Goal: Task Accomplishment & Management: Manage account settings

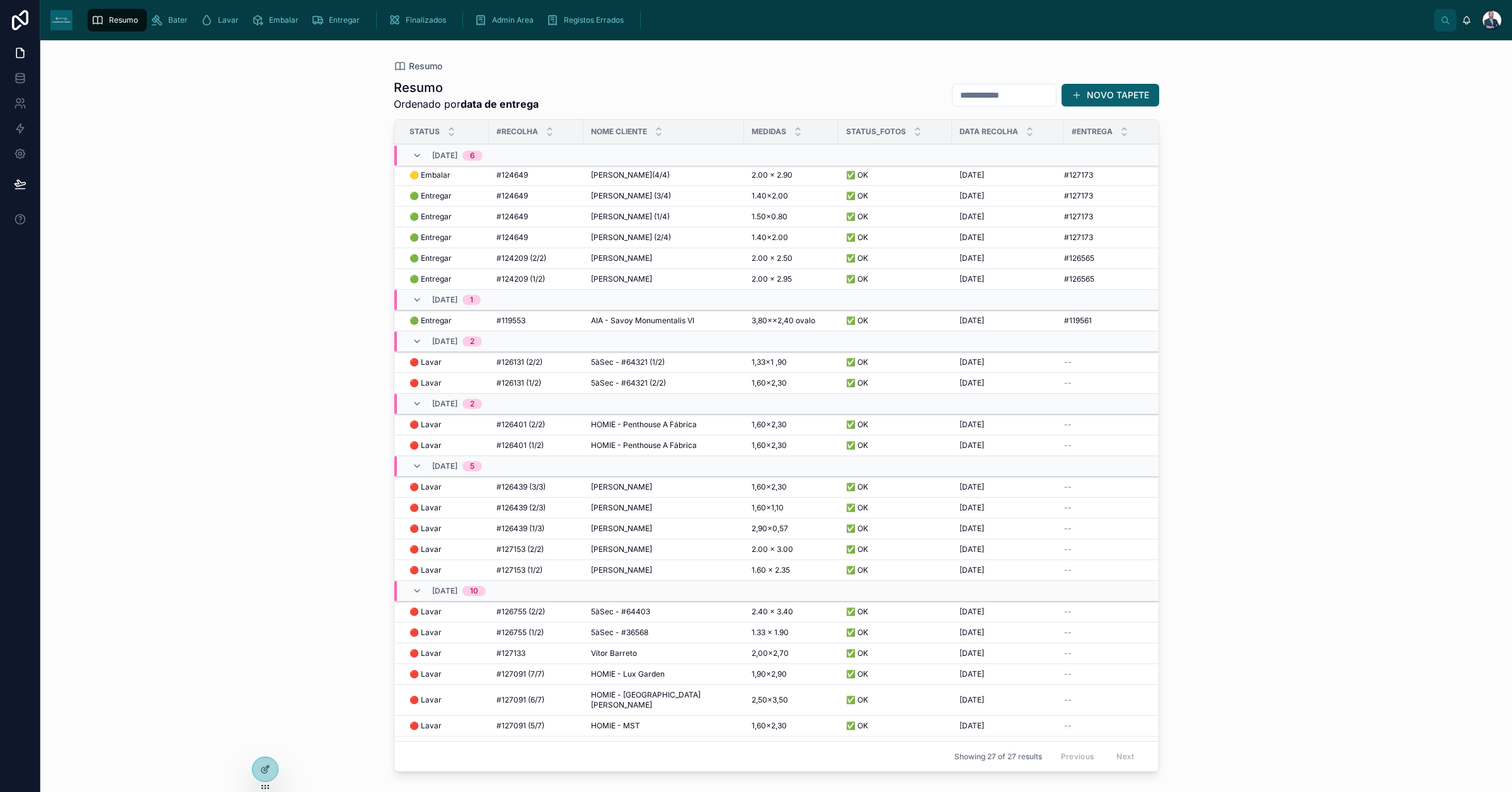
click at [641, 170] on div "[PERSON_NAME](4/4) [PERSON_NAME](4/4)" at bounding box center [664, 175] width 145 height 10
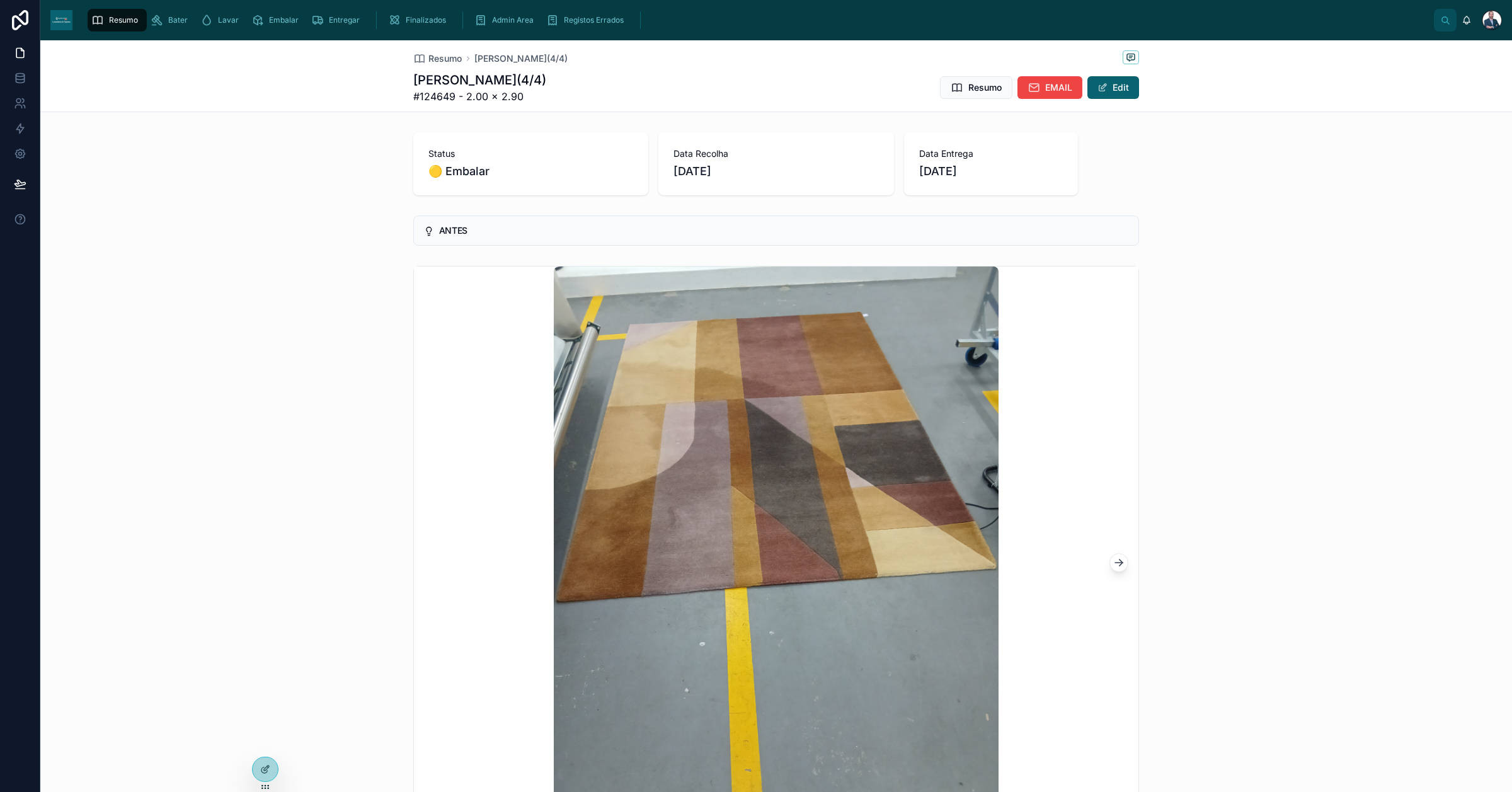
click at [501, 27] on div "Admin Area" at bounding box center [506, 20] width 64 height 20
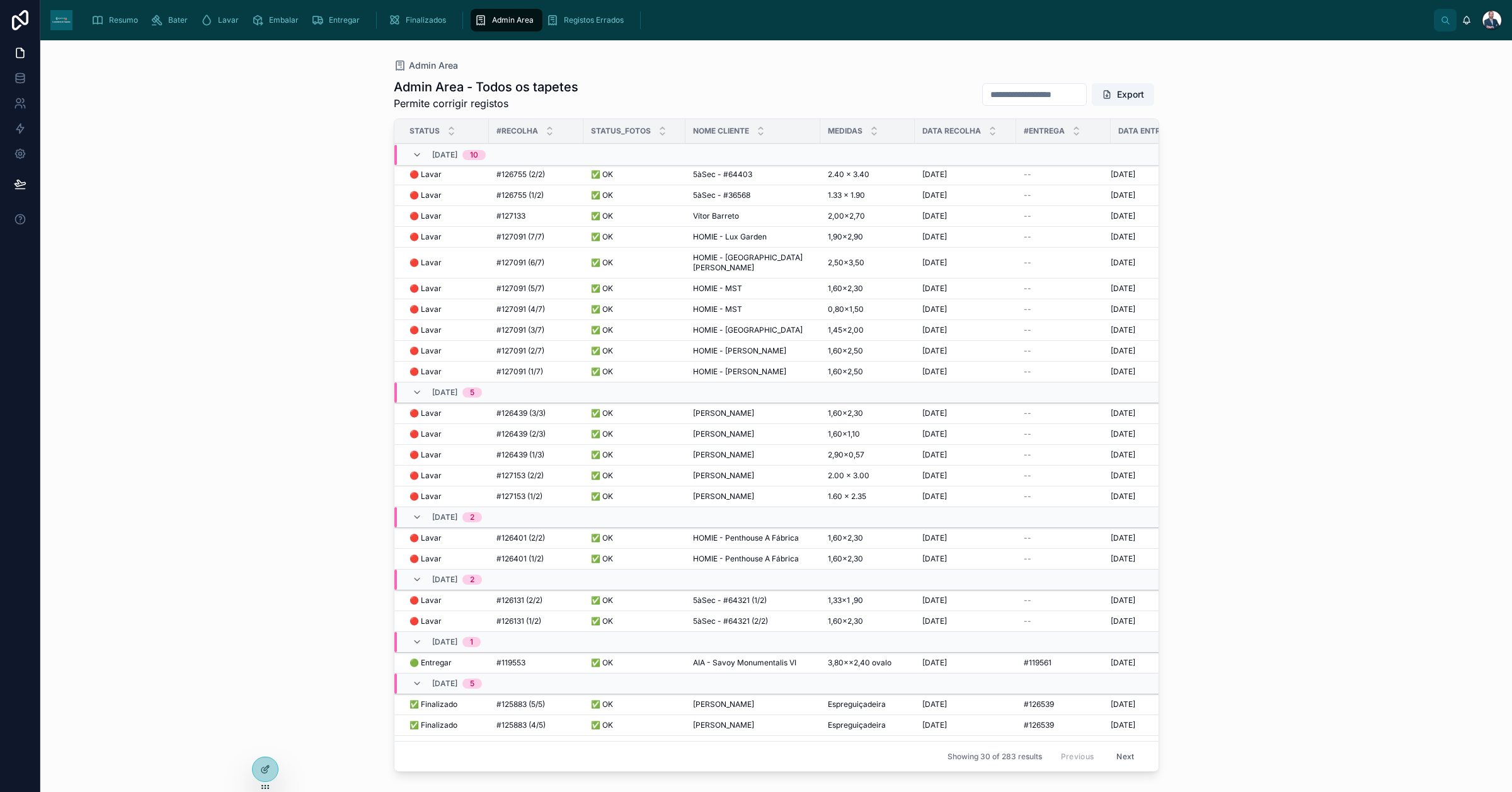
click at [423, 15] on span "Finalizados" at bounding box center [425, 20] width 40 height 10
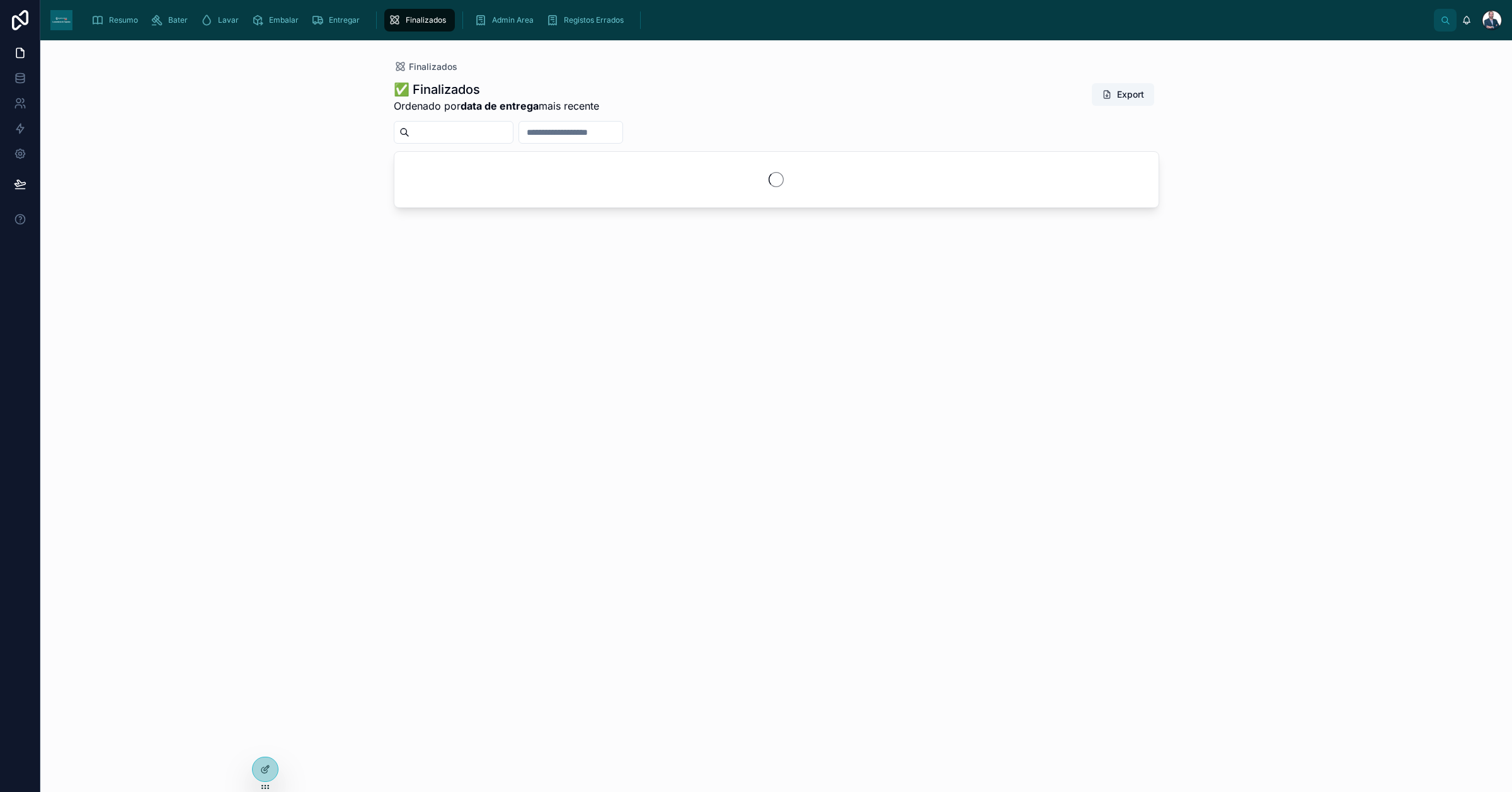
click at [332, 17] on span "Entregar" at bounding box center [344, 20] width 31 height 10
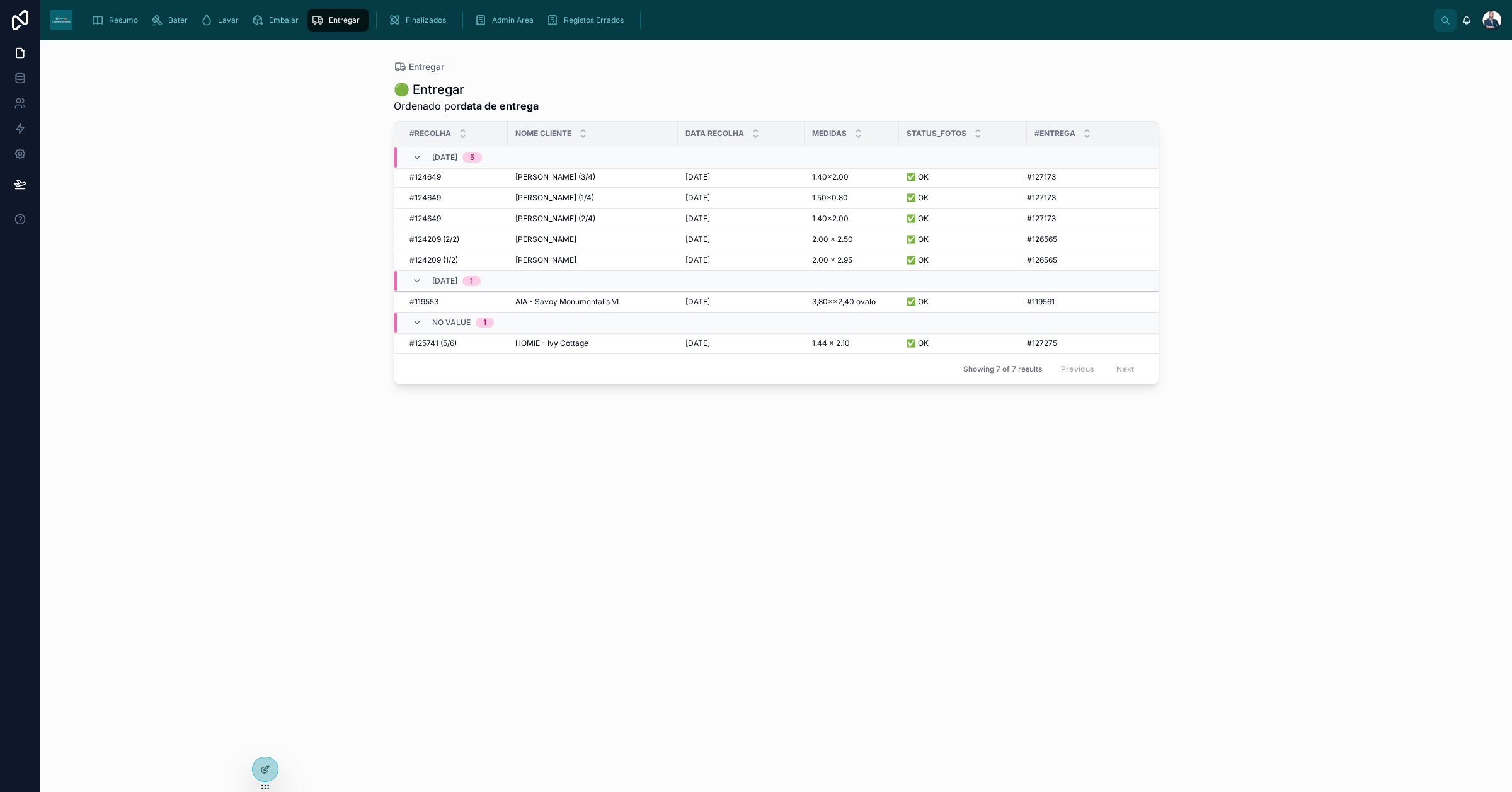
click at [276, 20] on span "Embalar" at bounding box center [284, 20] width 29 height 10
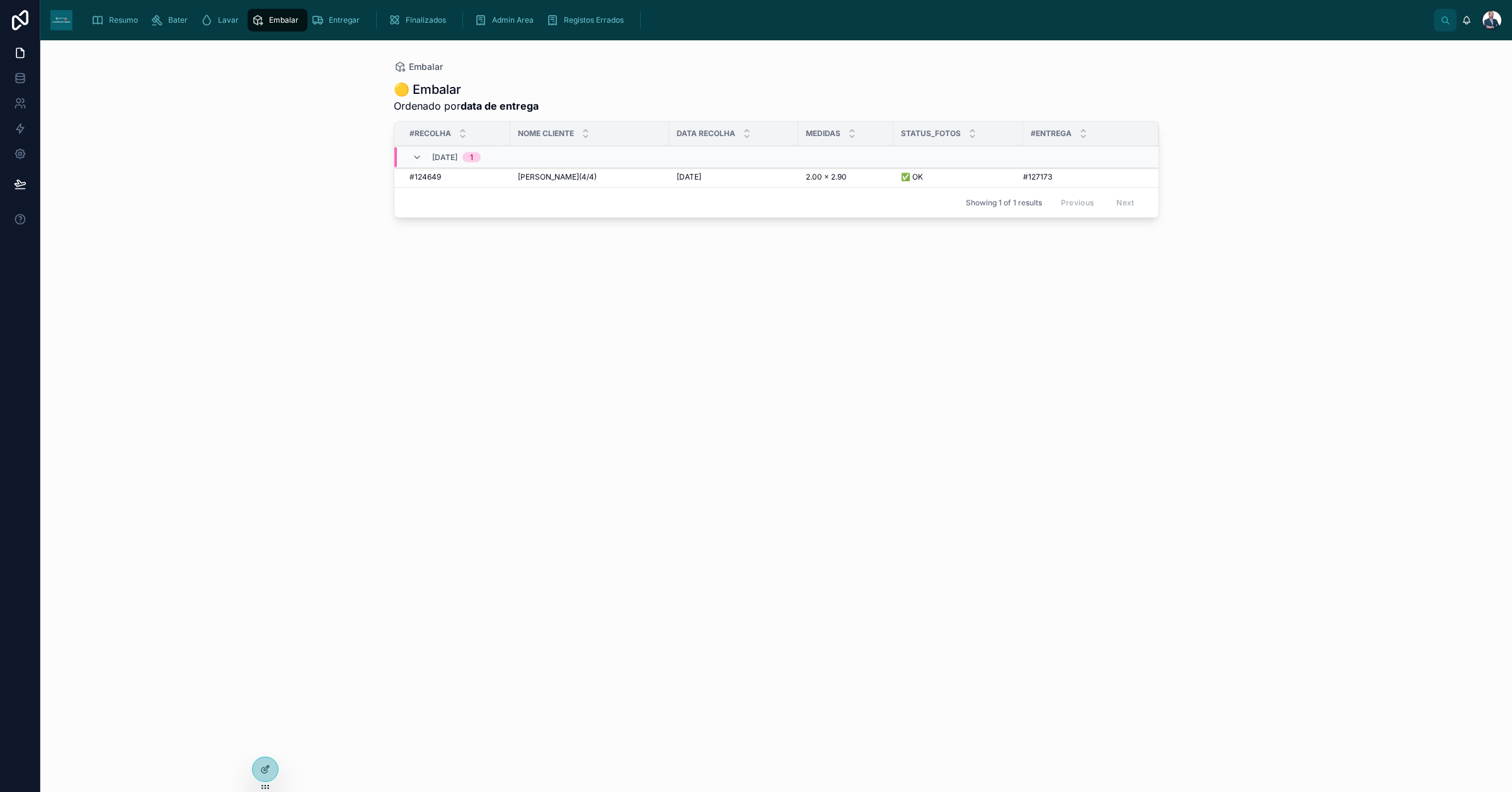
click at [514, 174] on td "[PERSON_NAME](4/4) [PERSON_NAME](4/4)" at bounding box center [589, 177] width 159 height 21
click at [534, 177] on span "[PERSON_NAME](4/4)" at bounding box center [557, 177] width 79 height 10
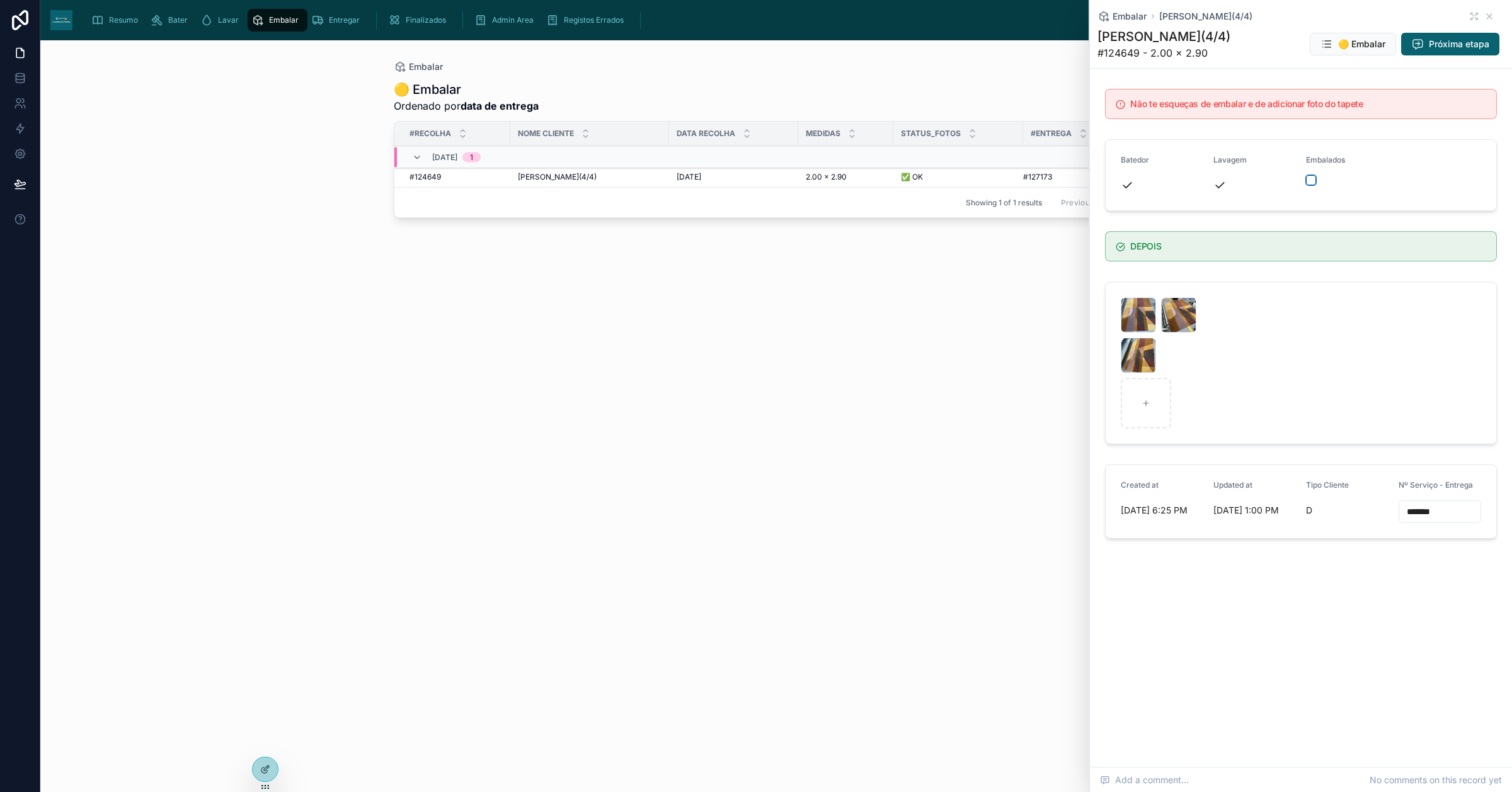
click at [1310, 180] on button "button" at bounding box center [1311, 180] width 10 height 10
click at [1487, 15] on icon at bounding box center [1489, 17] width 5 height 5
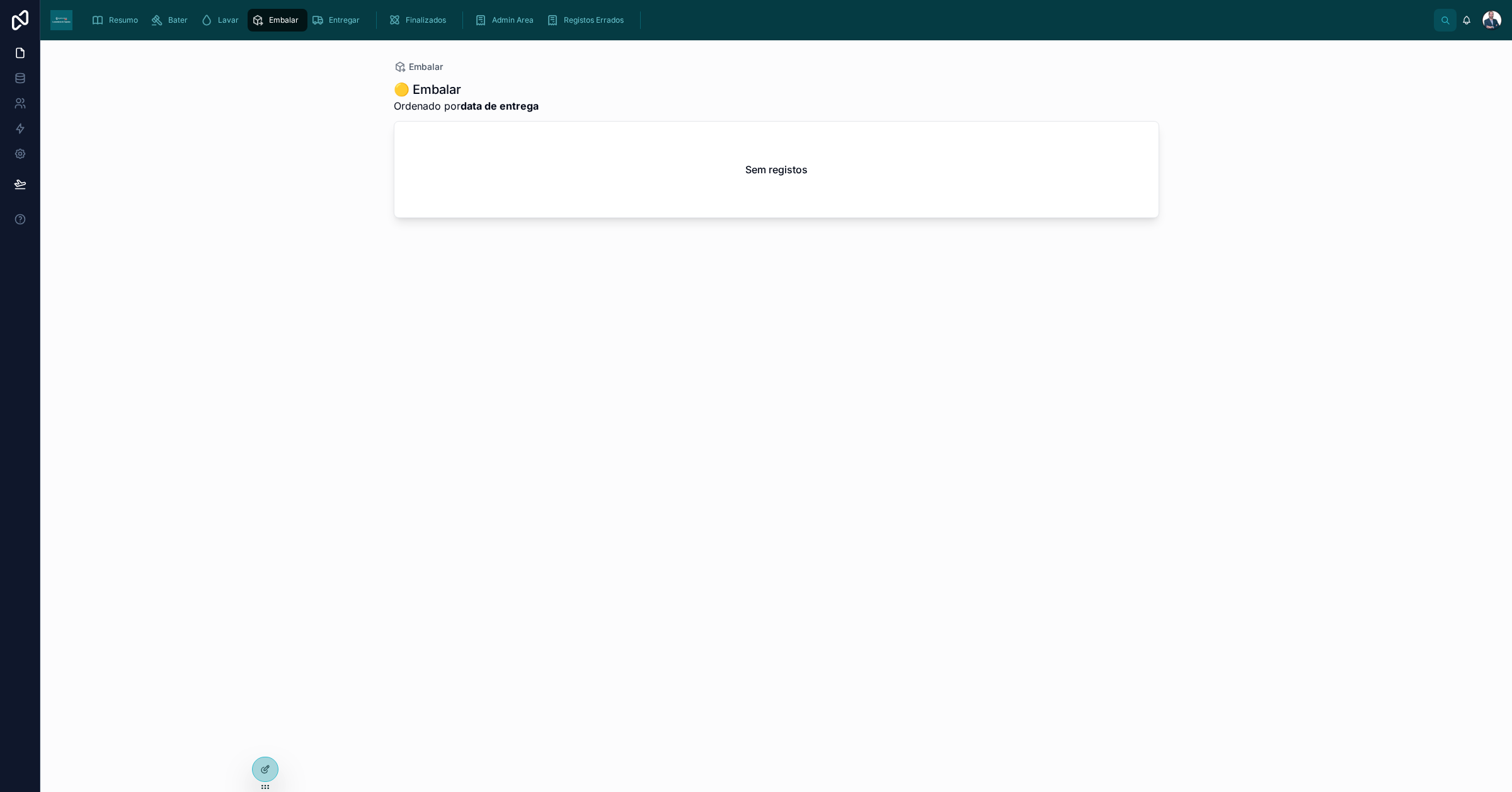
click at [109, 24] on span "Resumo" at bounding box center [123, 20] width 29 height 10
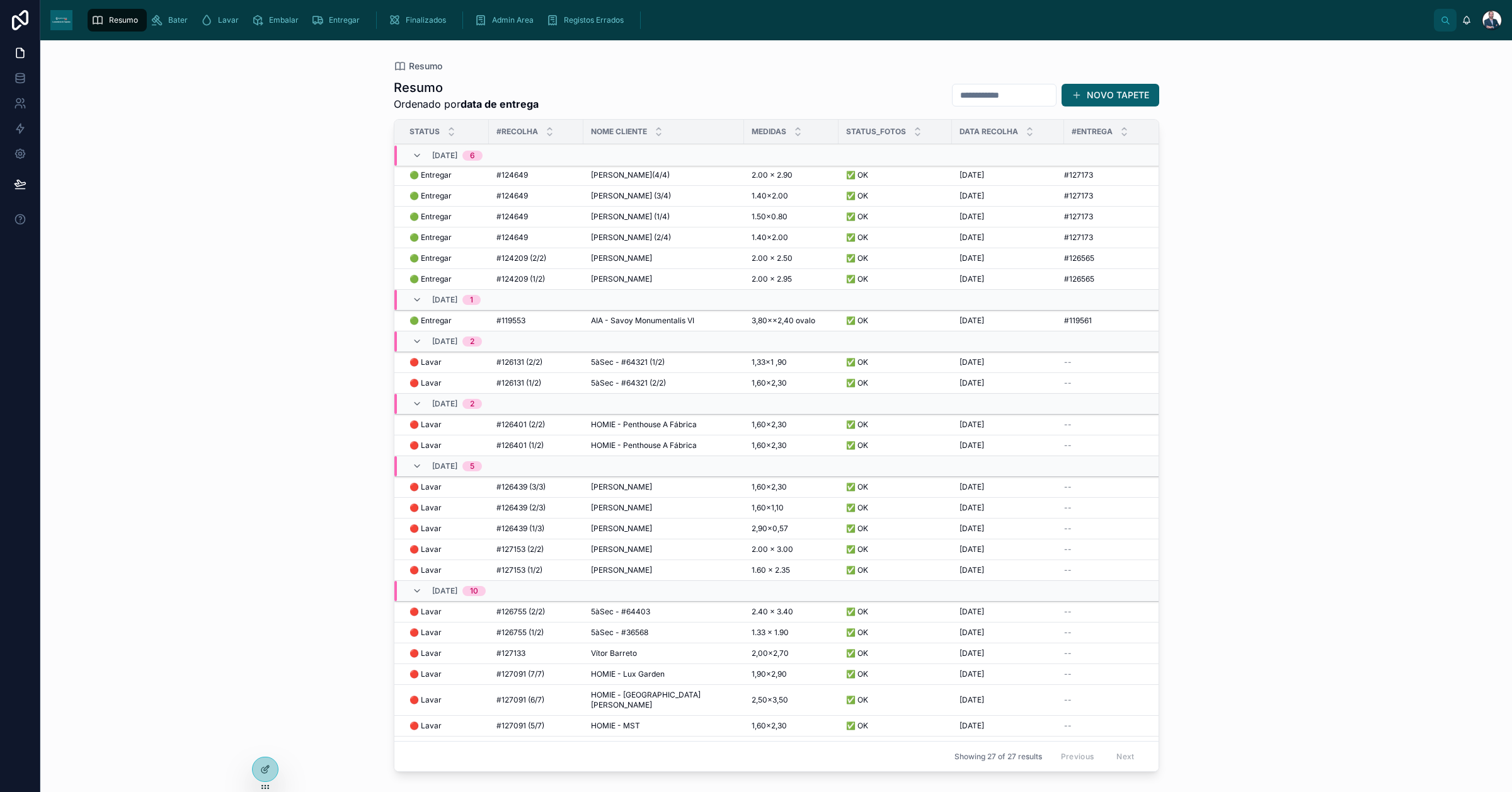
click at [631, 322] on span "AIA - Savoy Monumentalis VI" at bounding box center [643, 321] width 103 height 10
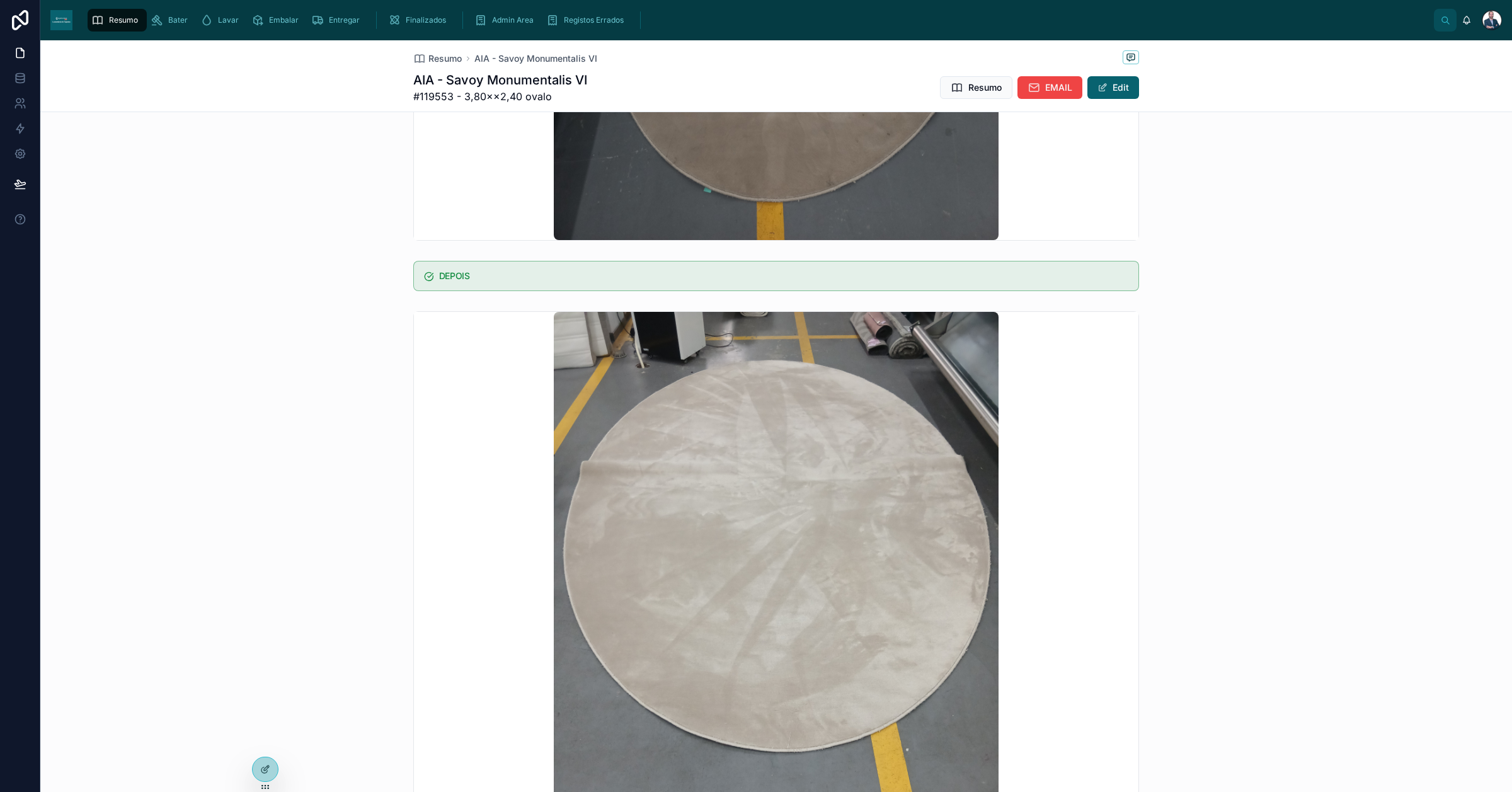
scroll to position [788, 0]
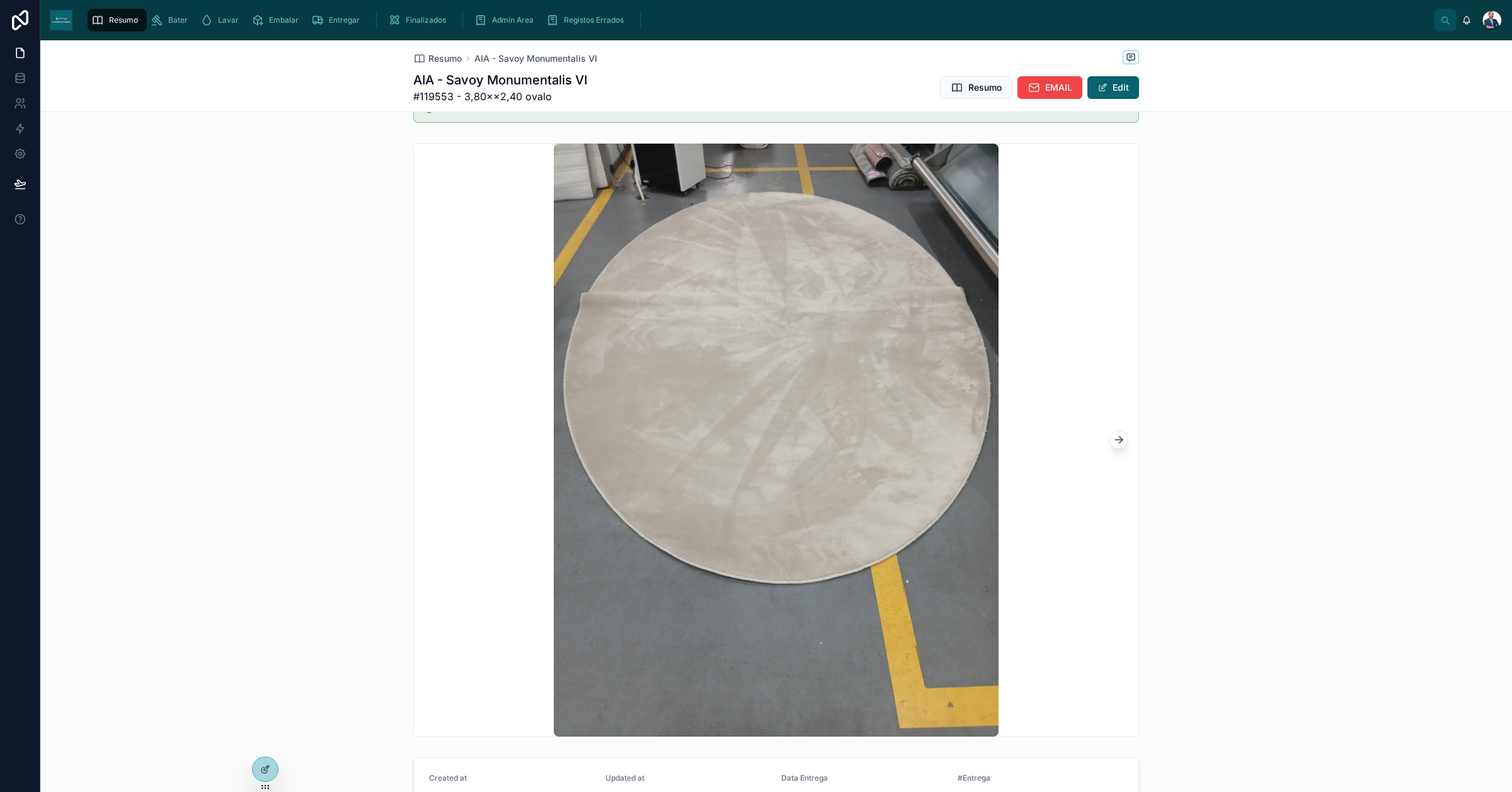
click at [1112, 436] on icon at bounding box center [1119, 440] width 13 height 13
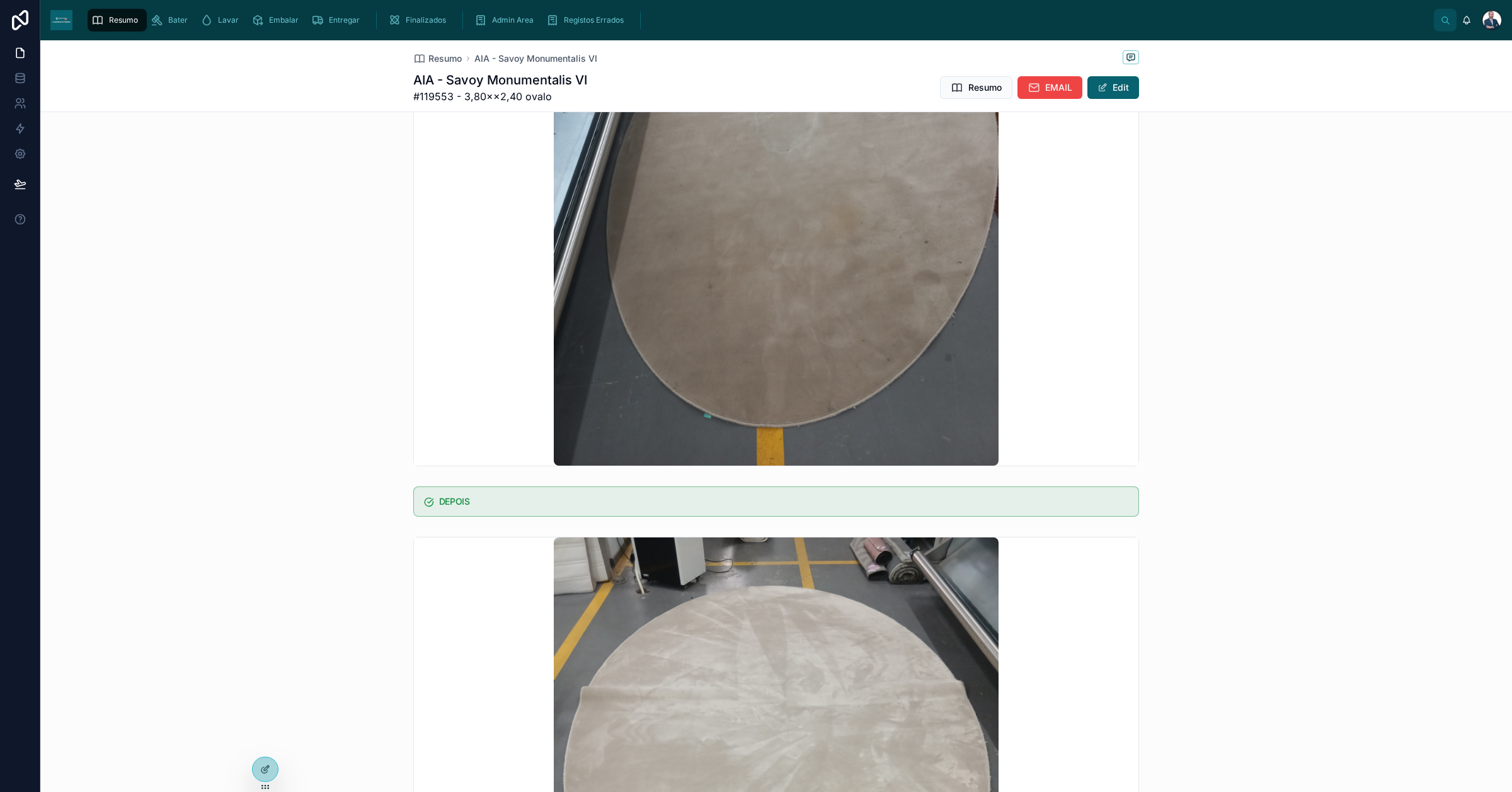
scroll to position [709, 0]
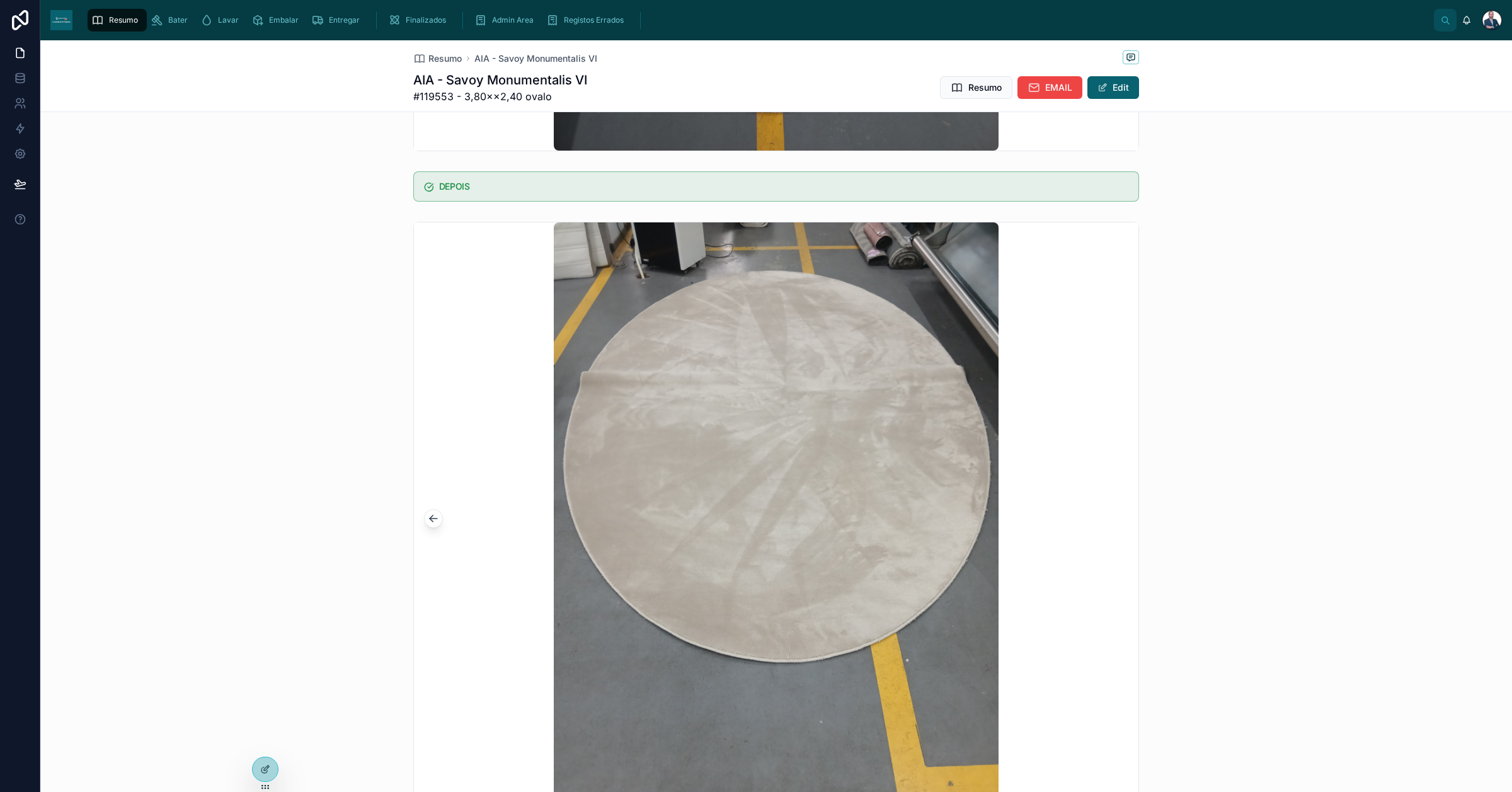
click at [128, 27] on div "Resumo" at bounding box center [117, 20] width 52 height 20
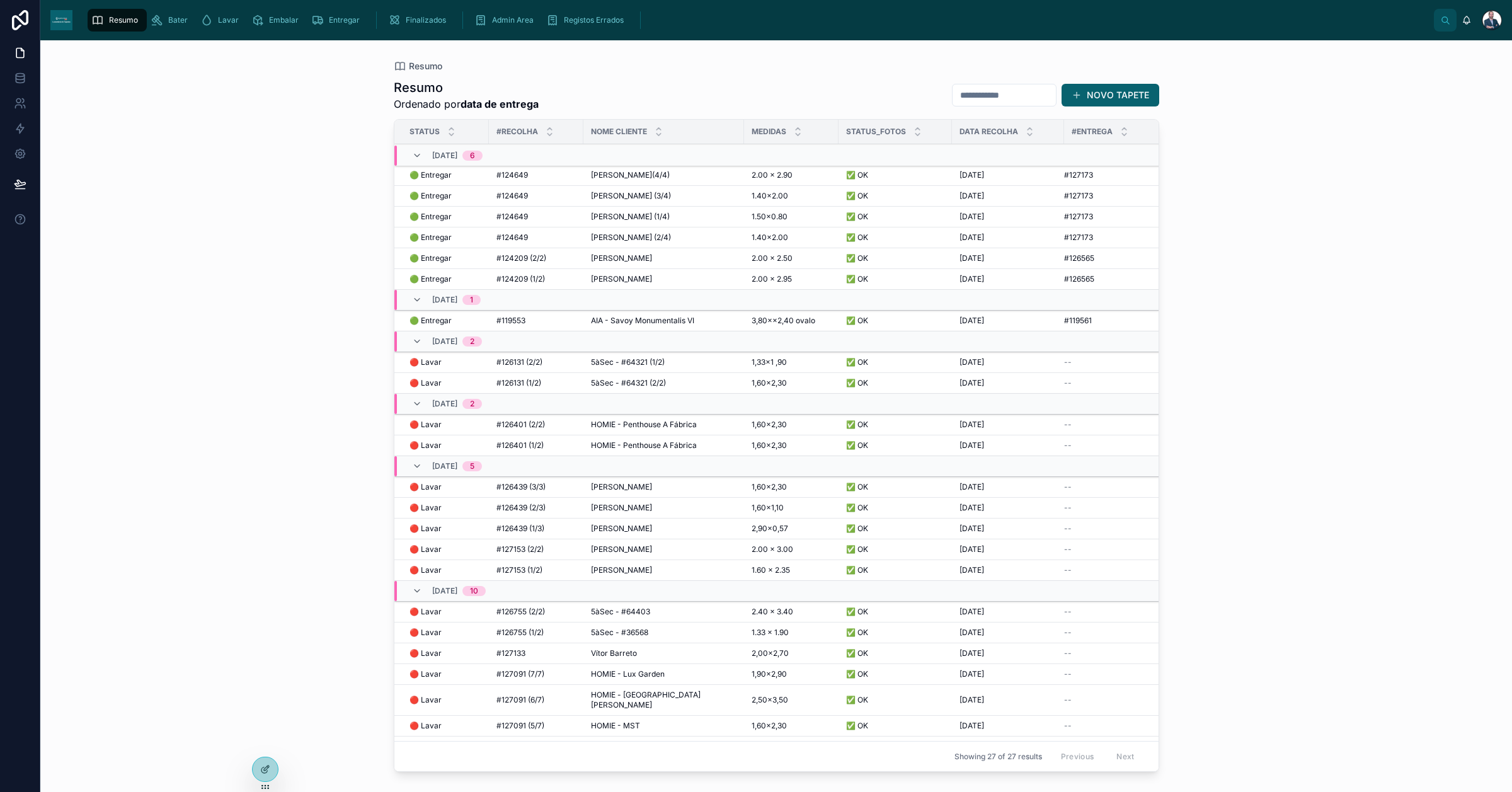
scroll to position [125, 0]
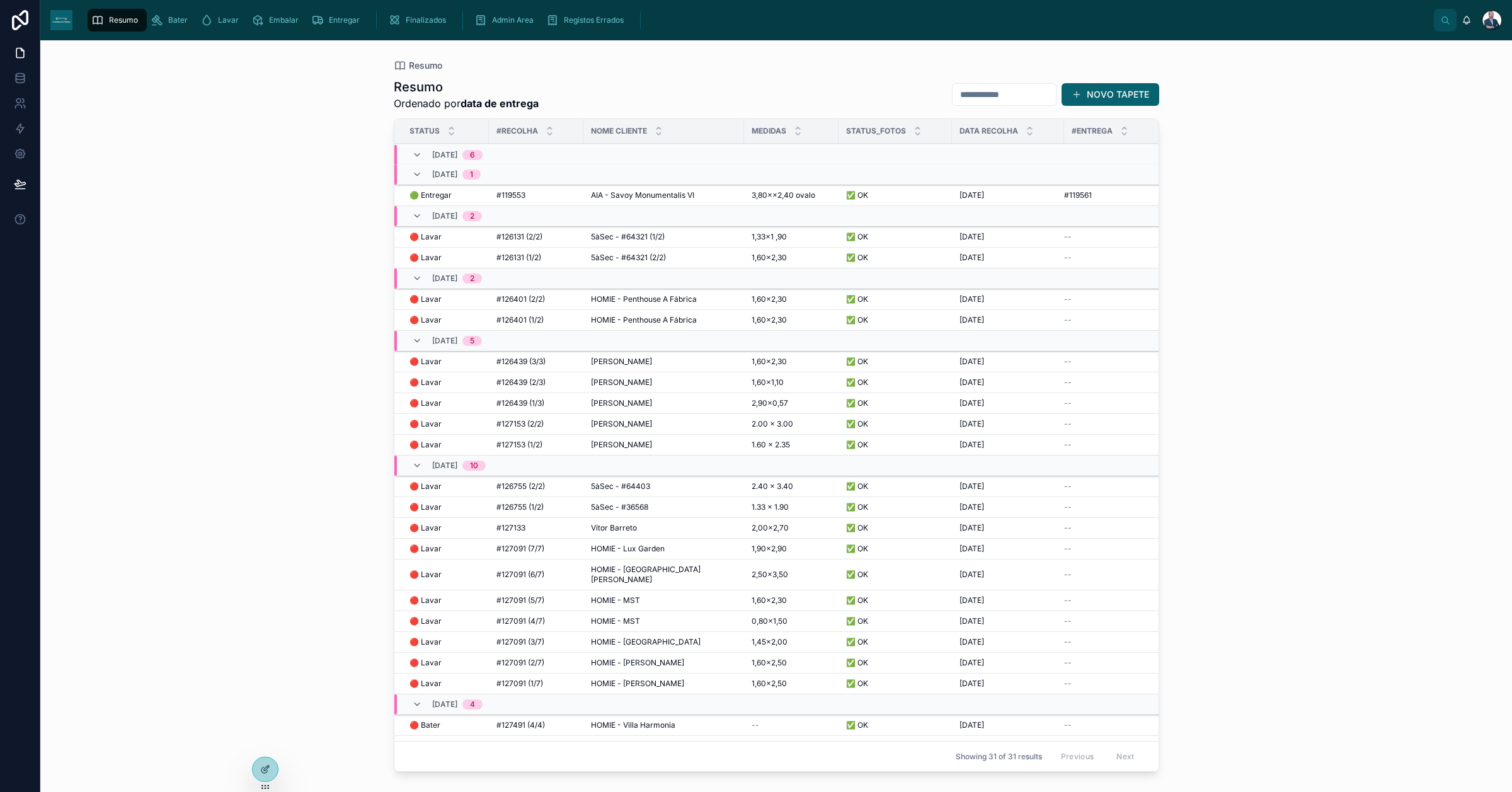
click at [186, 19] on span "Bater" at bounding box center [178, 20] width 20 height 10
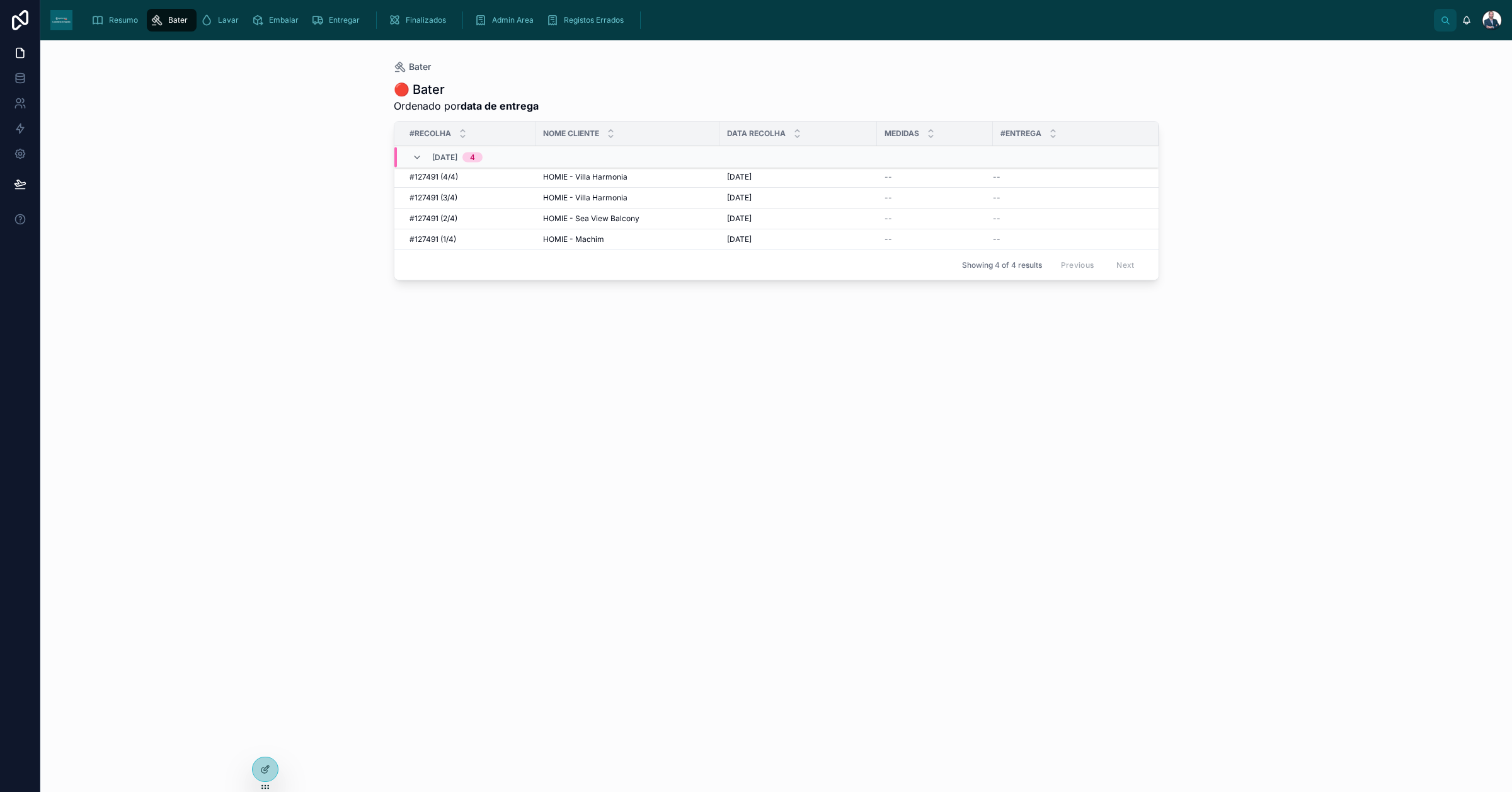
click at [123, 18] on span "Resumo" at bounding box center [123, 20] width 29 height 10
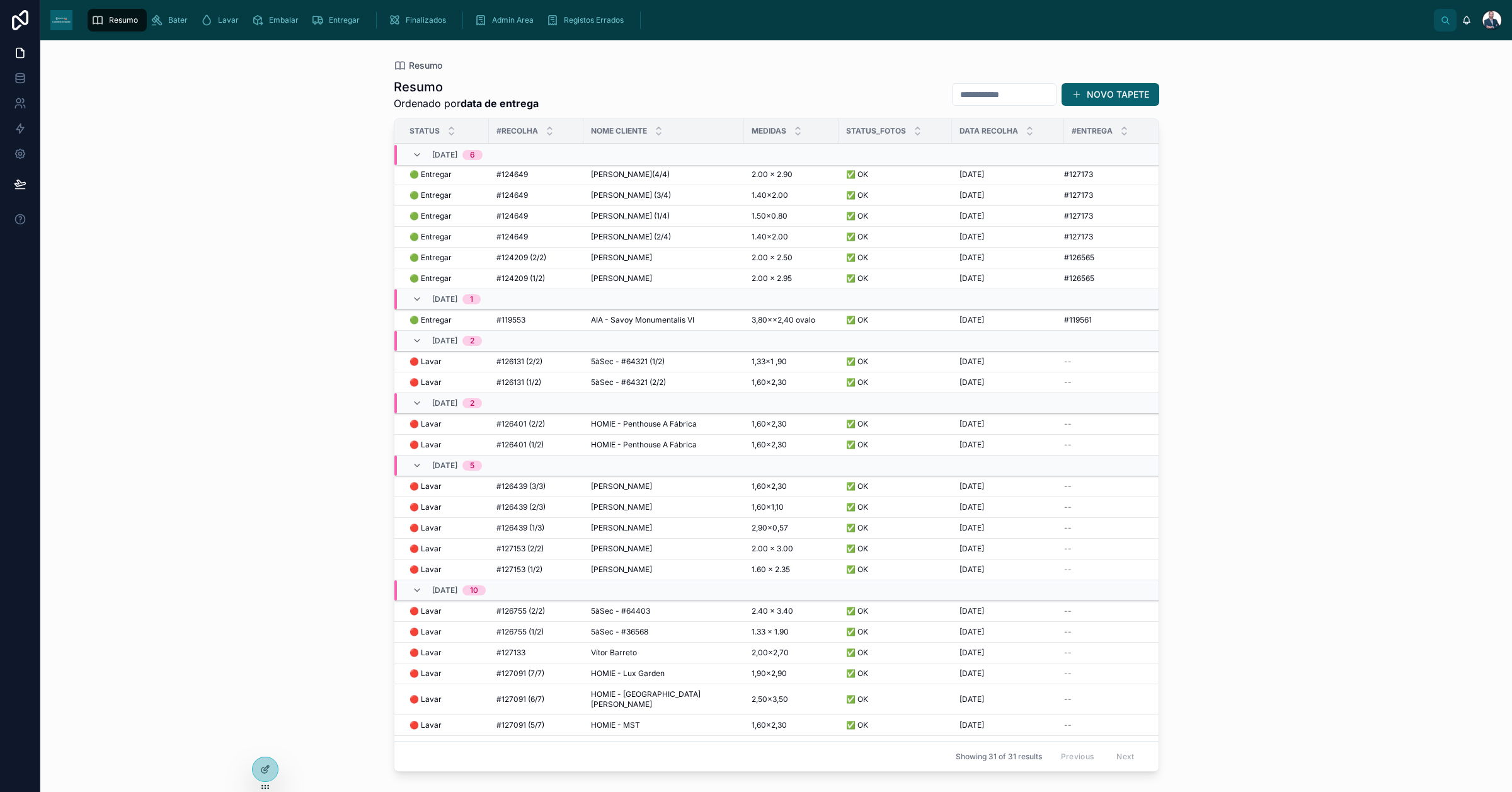
click at [143, 28] on link "Resumo" at bounding box center [117, 20] width 59 height 23
click at [154, 24] on icon "scrollable content" at bounding box center [157, 20] width 13 height 13
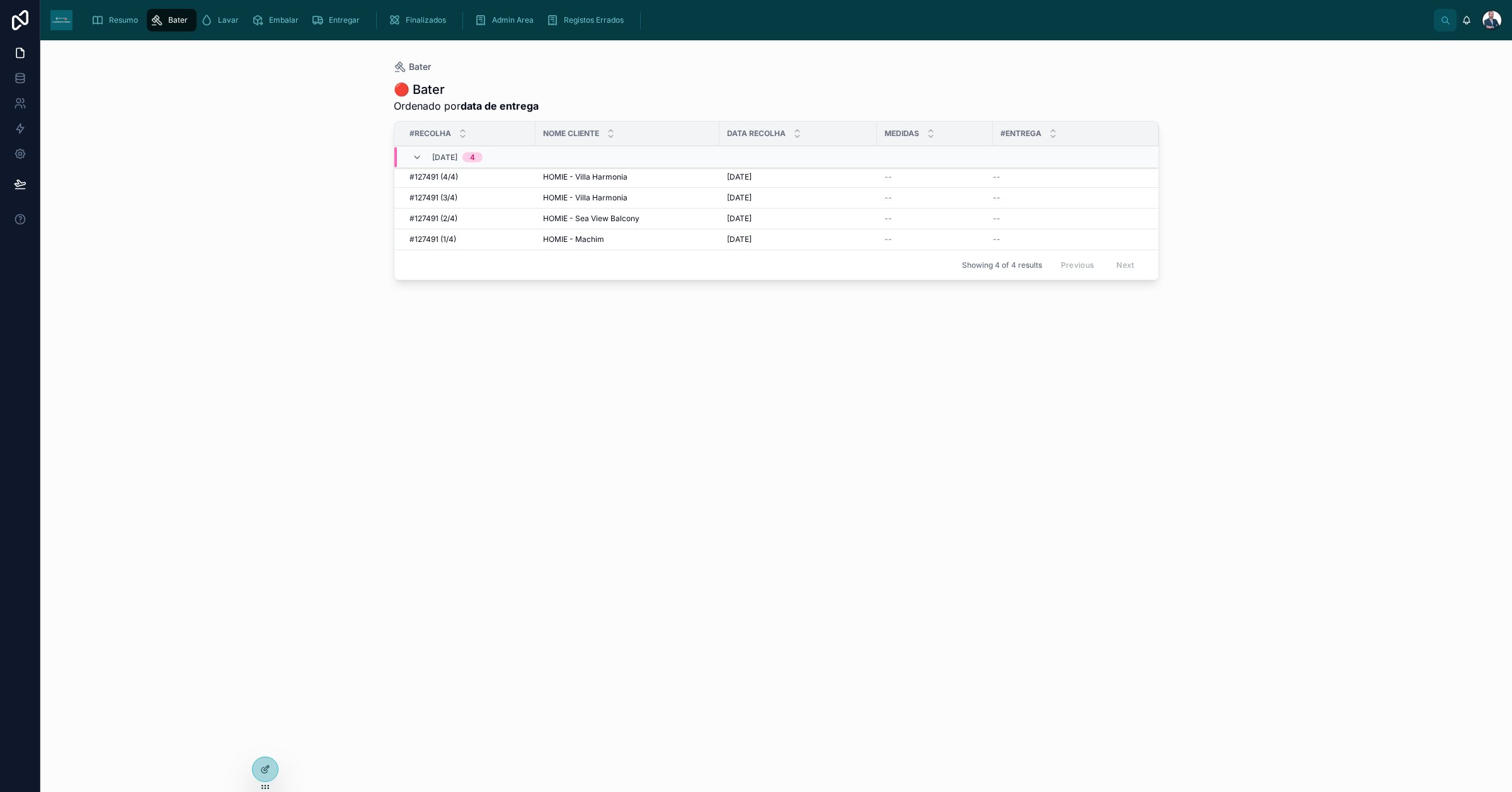
click at [140, 23] on div "Resumo" at bounding box center [117, 20] width 52 height 20
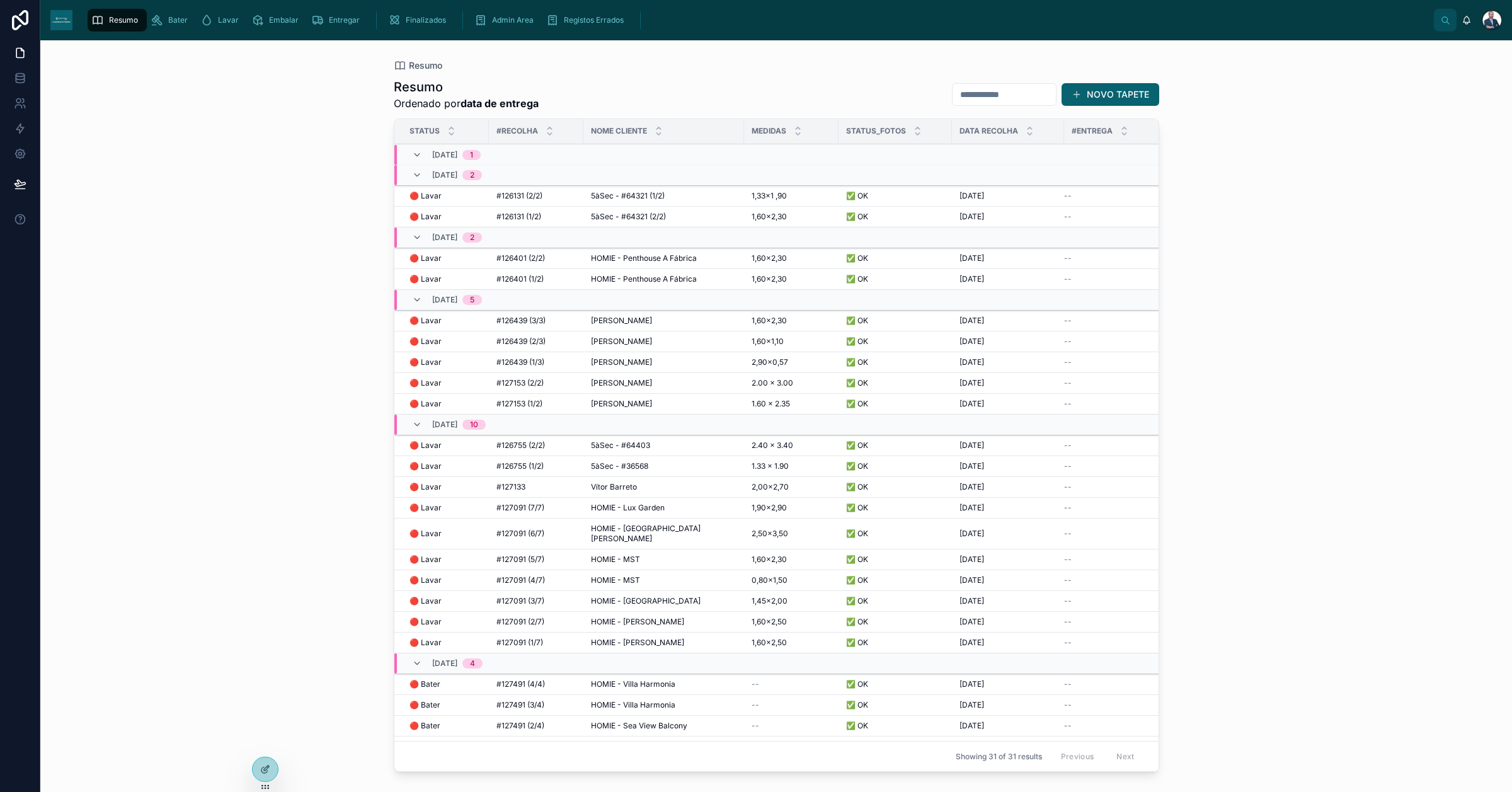
scroll to position [149, 0]
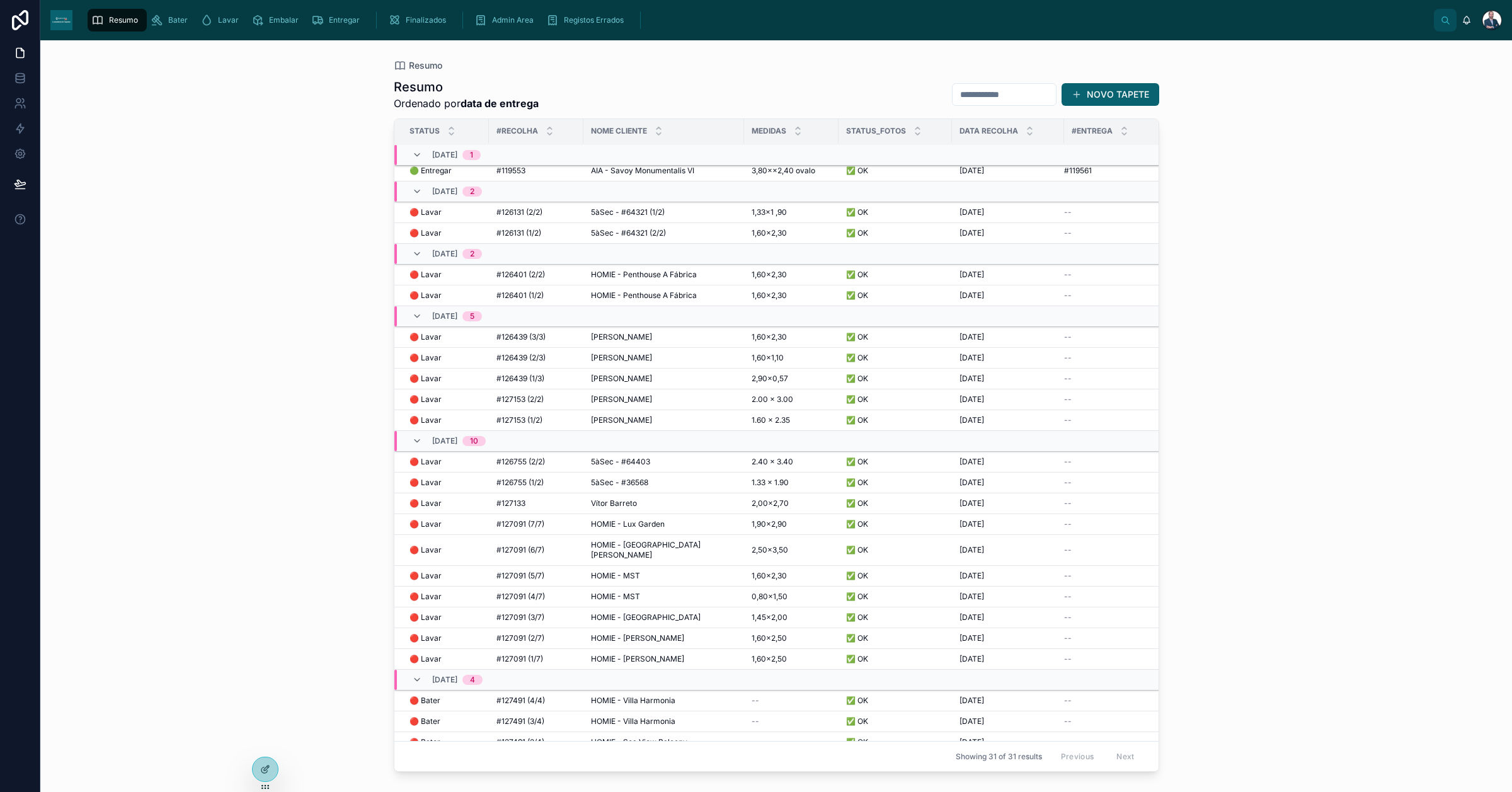
click at [218, 24] on span "Lavar" at bounding box center [228, 20] width 21 height 10
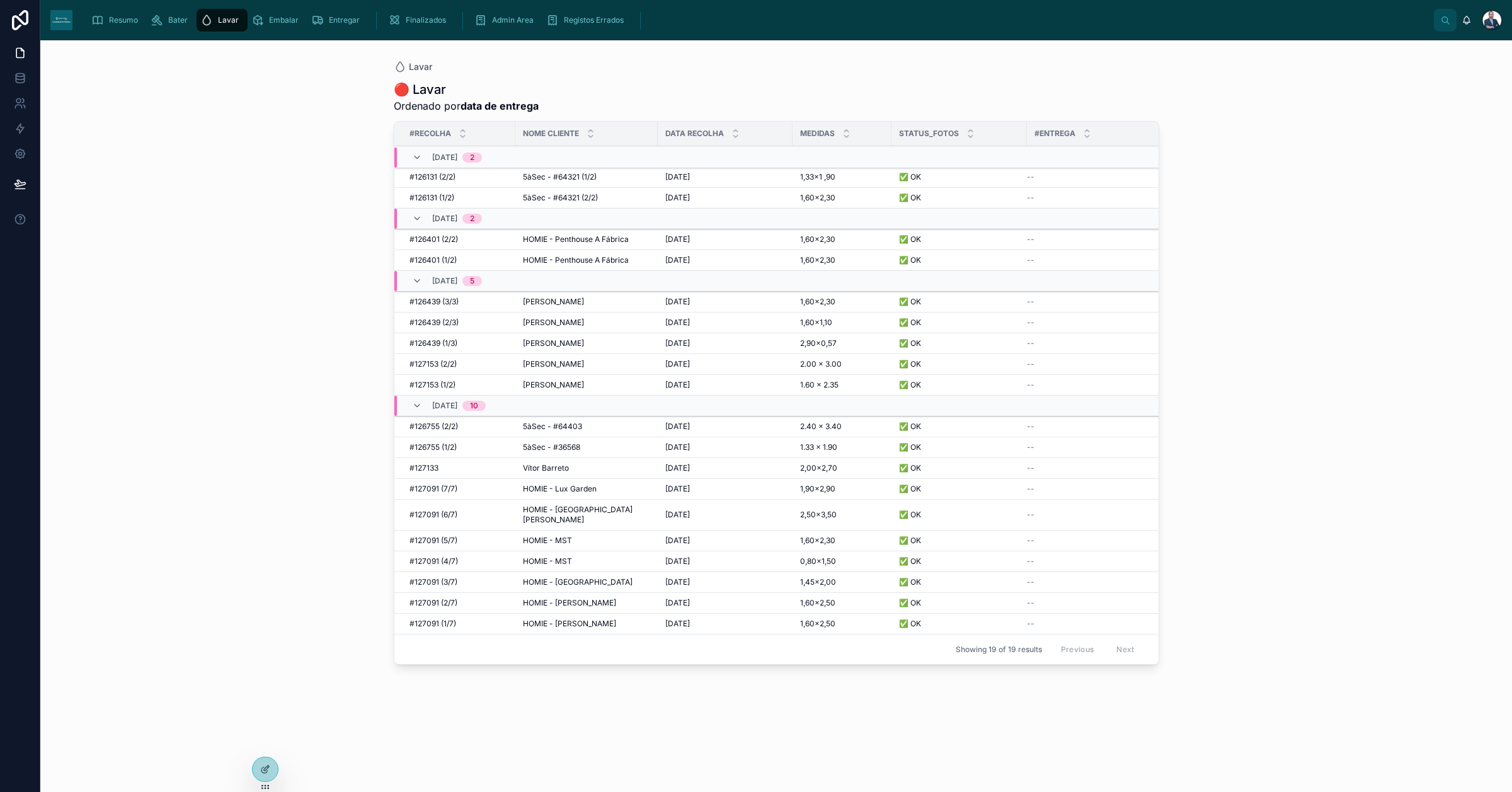
click at [112, 21] on span "Resumo" at bounding box center [123, 20] width 29 height 10
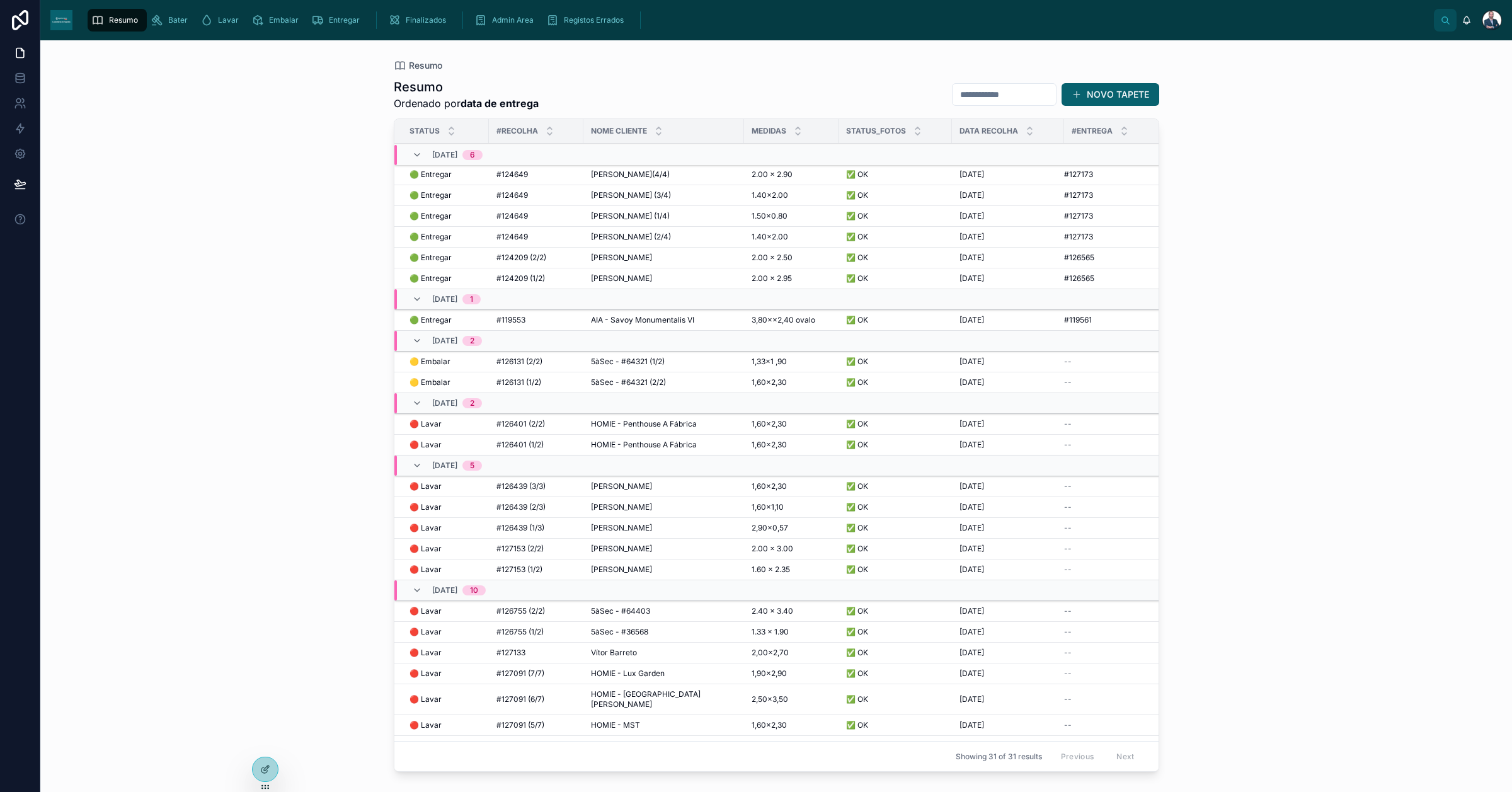
click at [175, 24] on span "Bater" at bounding box center [178, 20] width 20 height 10
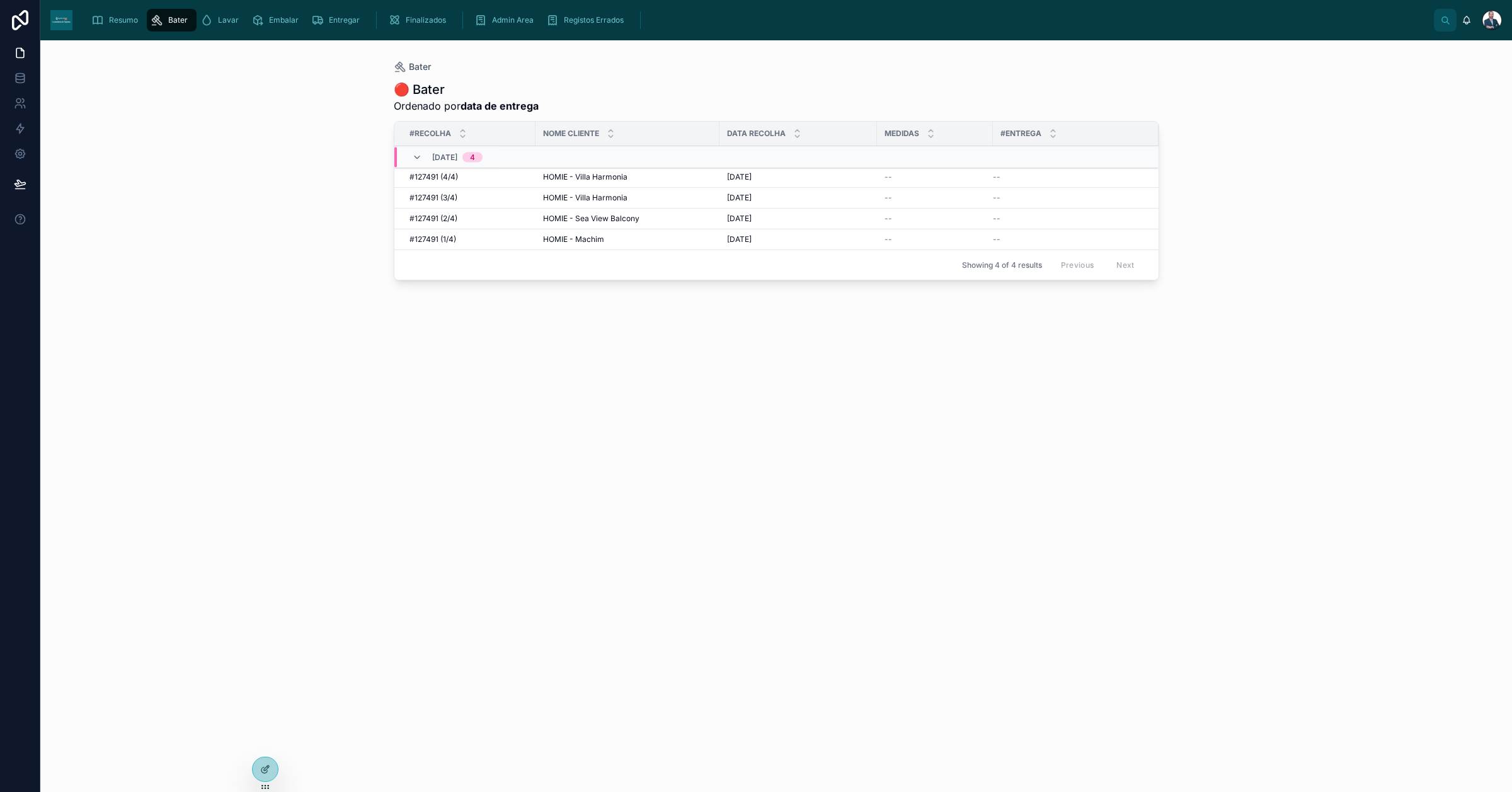
click at [114, 18] on span "Resumo" at bounding box center [123, 20] width 29 height 10
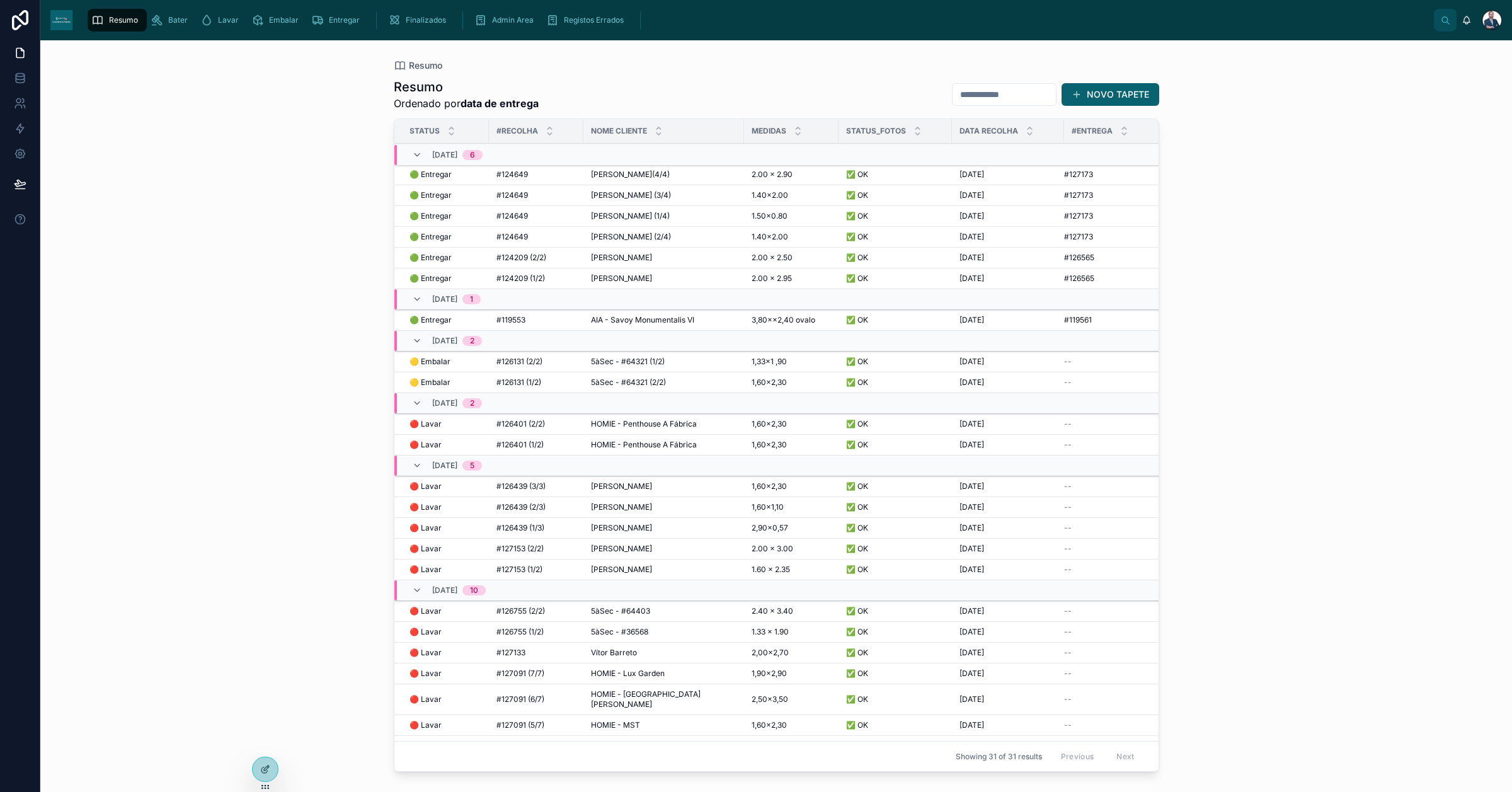
click at [464, 383] on div "🟡 Embalar 🟡 Embalar" at bounding box center [445, 383] width 72 height 10
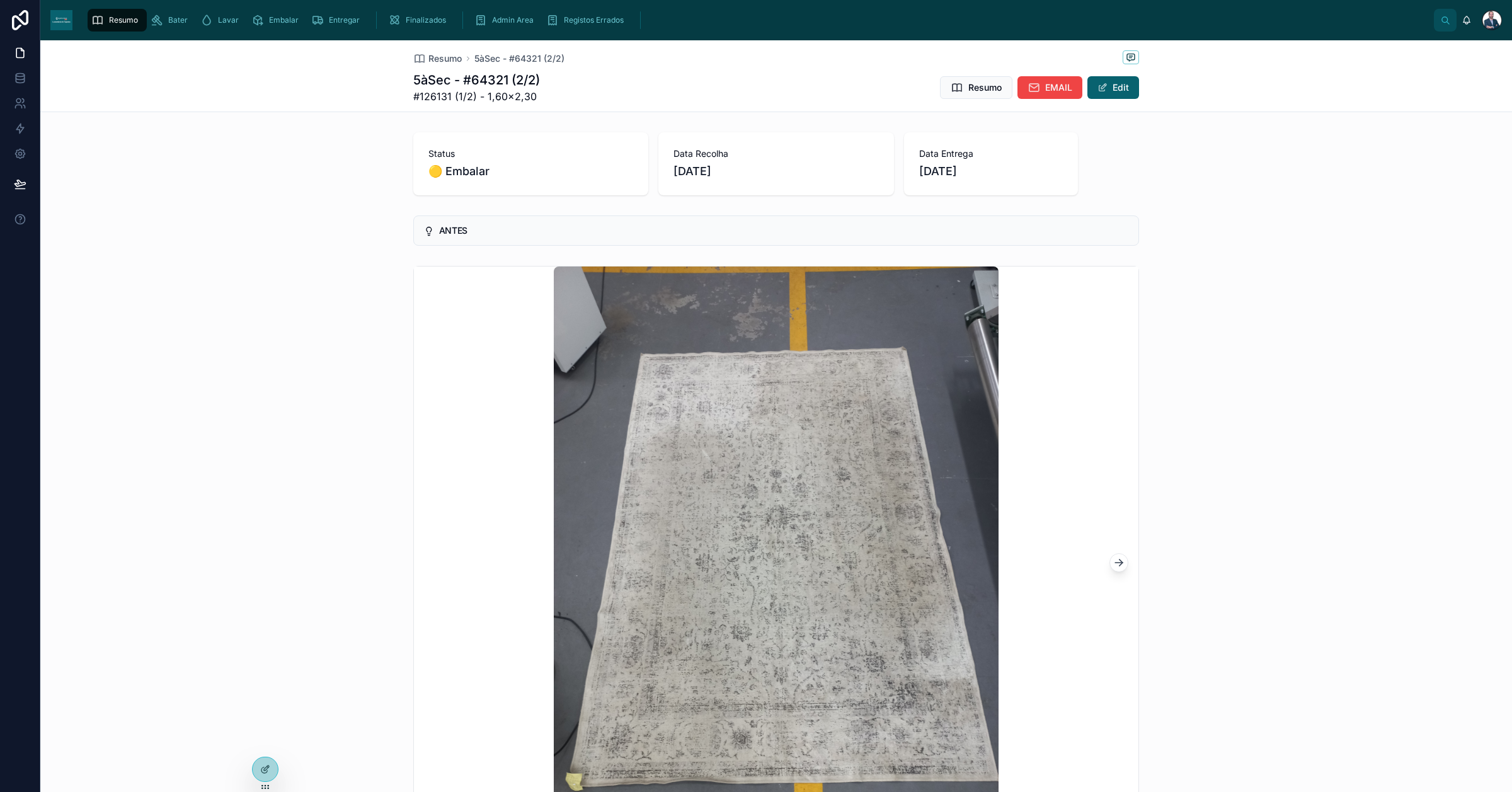
click at [421, 59] on link "Resumo" at bounding box center [437, 59] width 48 height 13
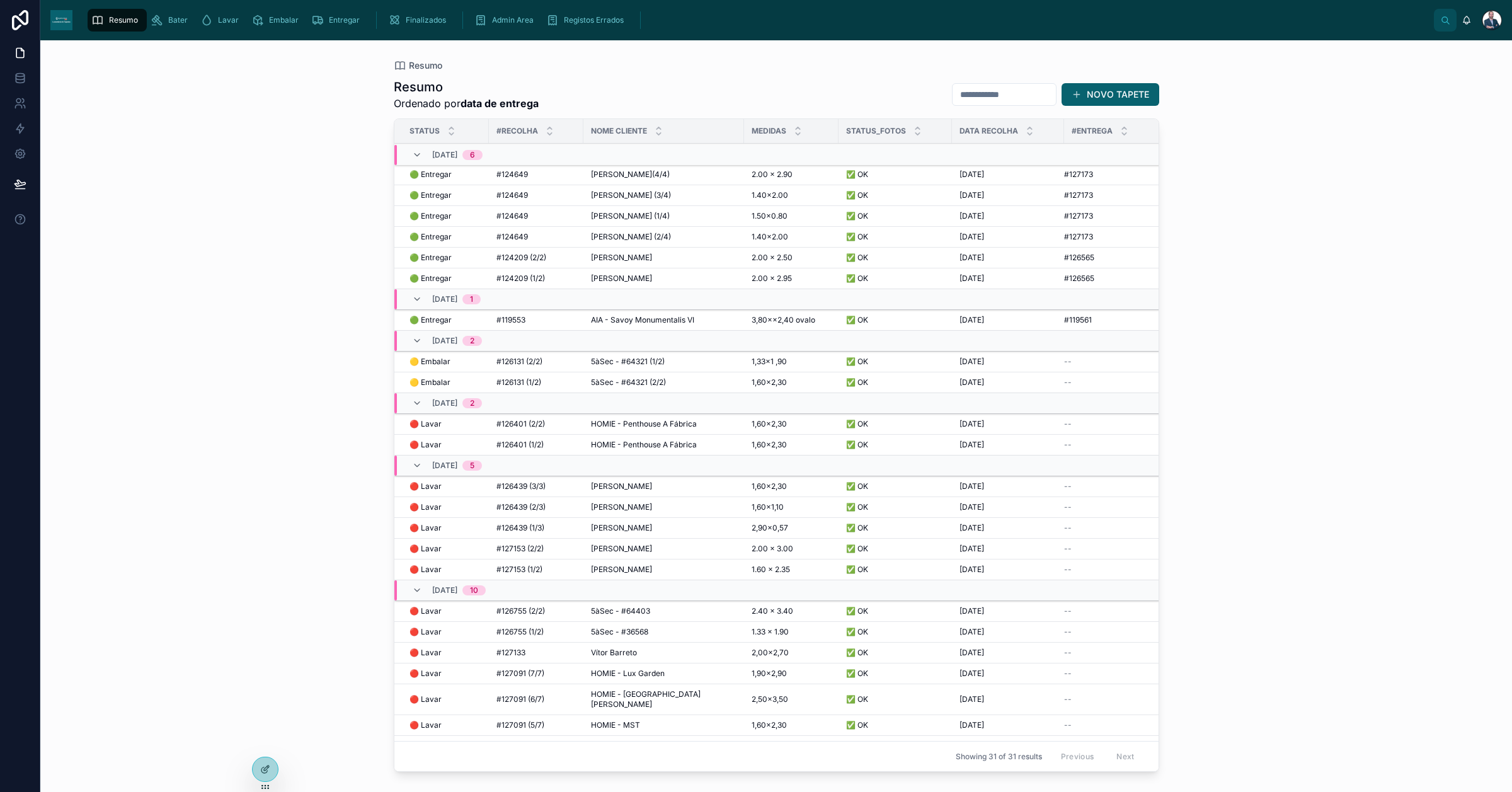
click at [458, 359] on div "🟡 Embalar 🟡 Embalar" at bounding box center [445, 362] width 72 height 10
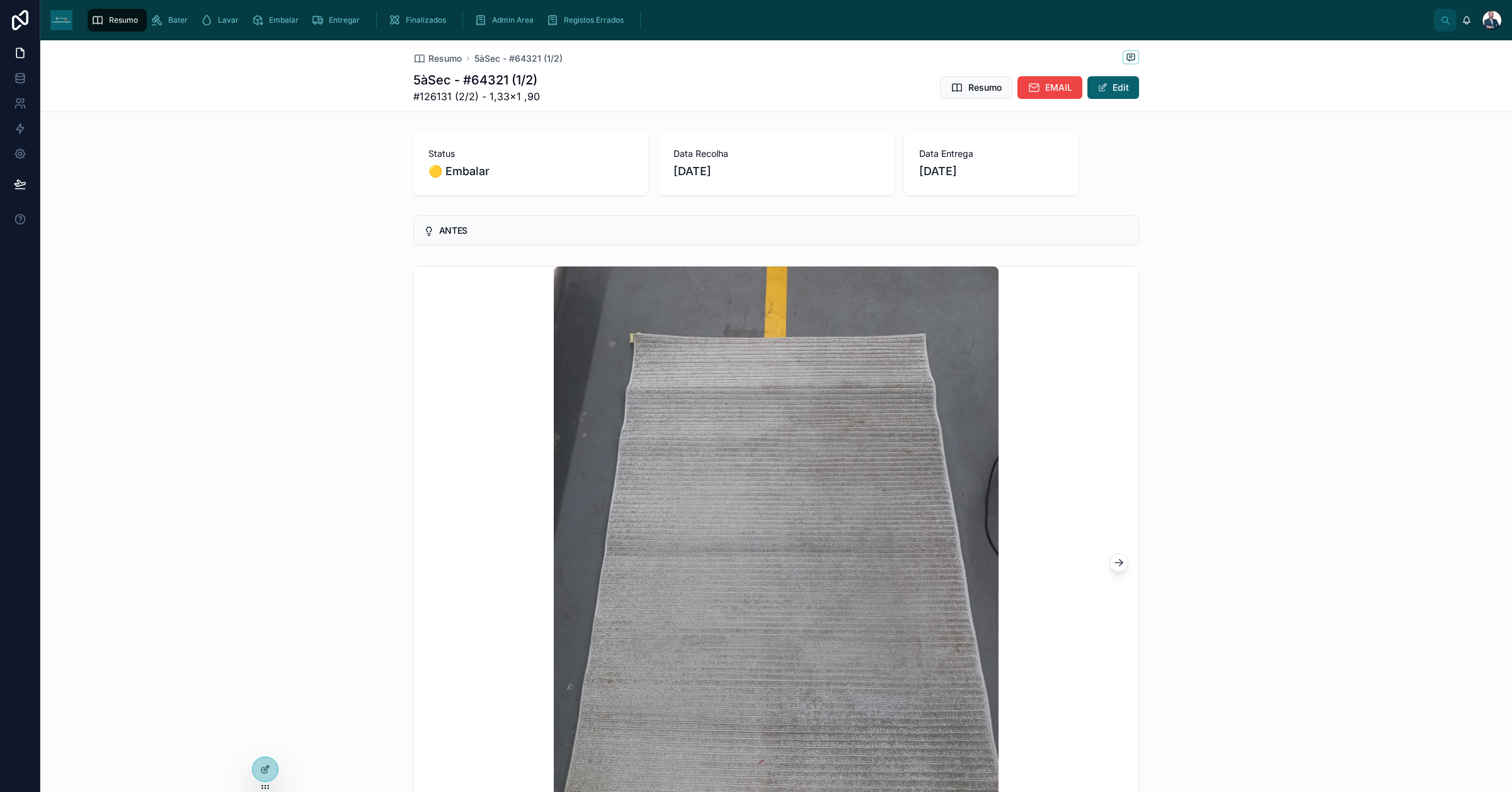
click at [430, 54] on span "Resumo" at bounding box center [445, 59] width 33 height 13
